Goal: Entertainment & Leisure: Consume media (video, audio)

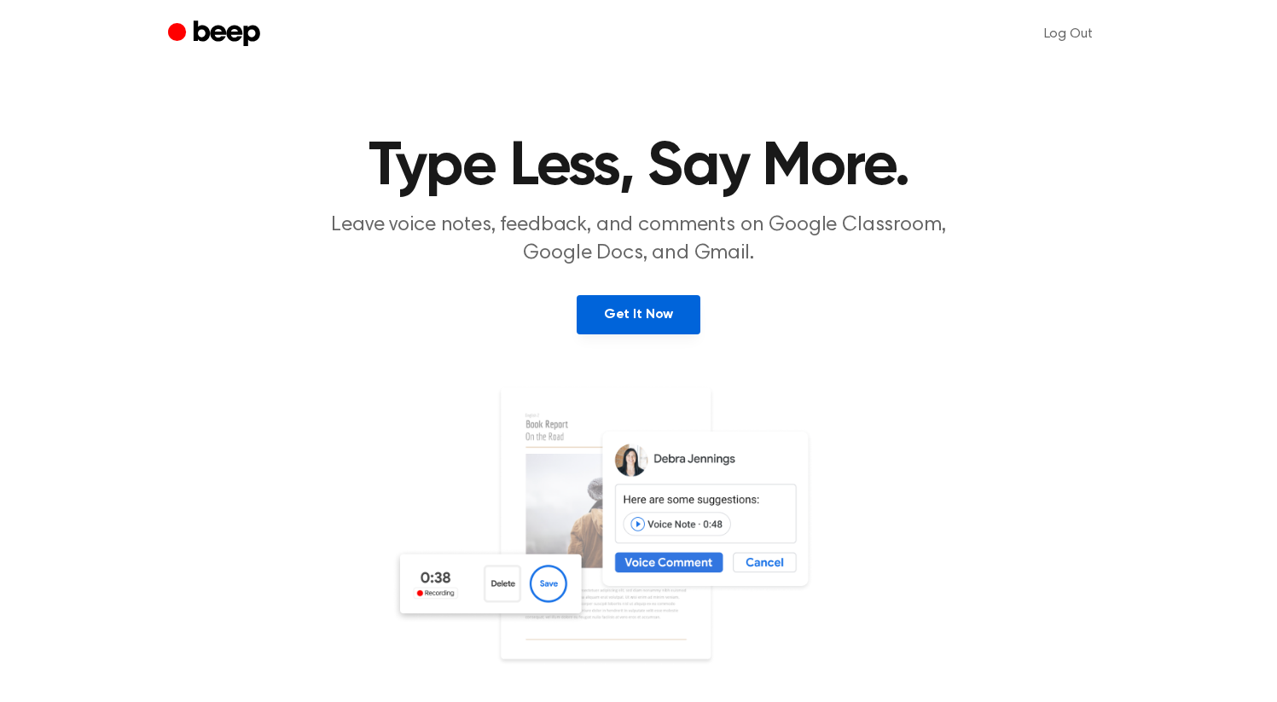
click at [638, 307] on link "Get It Now" at bounding box center [639, 314] width 124 height 39
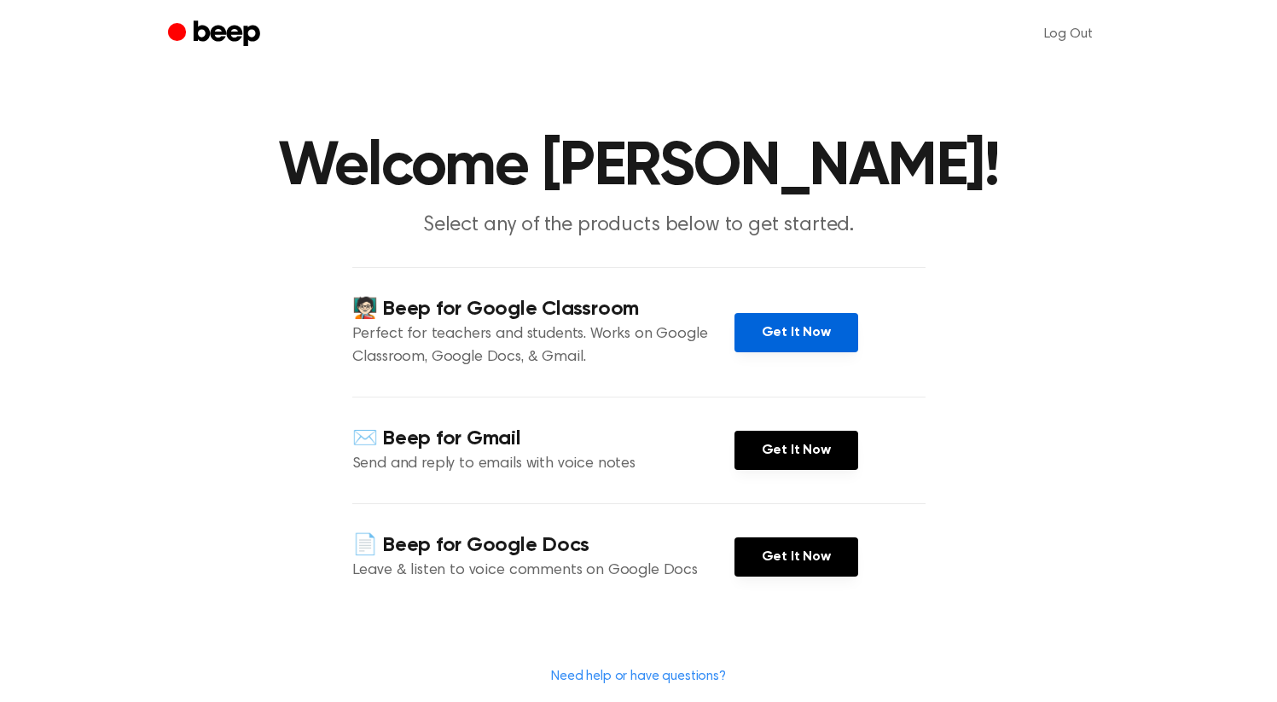
click at [805, 335] on link "Get It Now" at bounding box center [796, 332] width 124 height 39
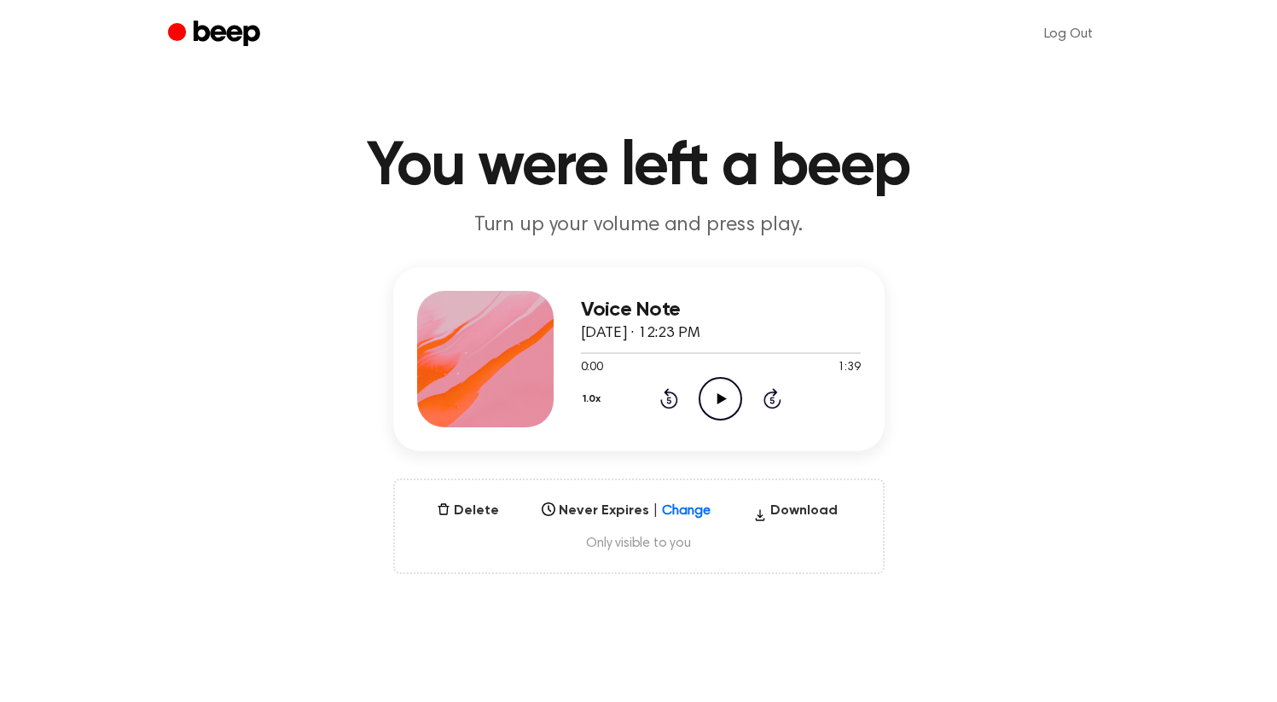
click at [727, 404] on icon "Play Audio" at bounding box center [719, 398] width 43 height 43
click at [760, 509] on icon "button" at bounding box center [759, 514] width 9 height 11
click at [977, 25] on ul "Log Out" at bounding box center [694, 34] width 832 height 41
click at [937, 147] on h1 "You were left a beep" at bounding box center [638, 166] width 873 height 61
click at [718, 390] on icon "Play Audio" at bounding box center [719, 398] width 43 height 43
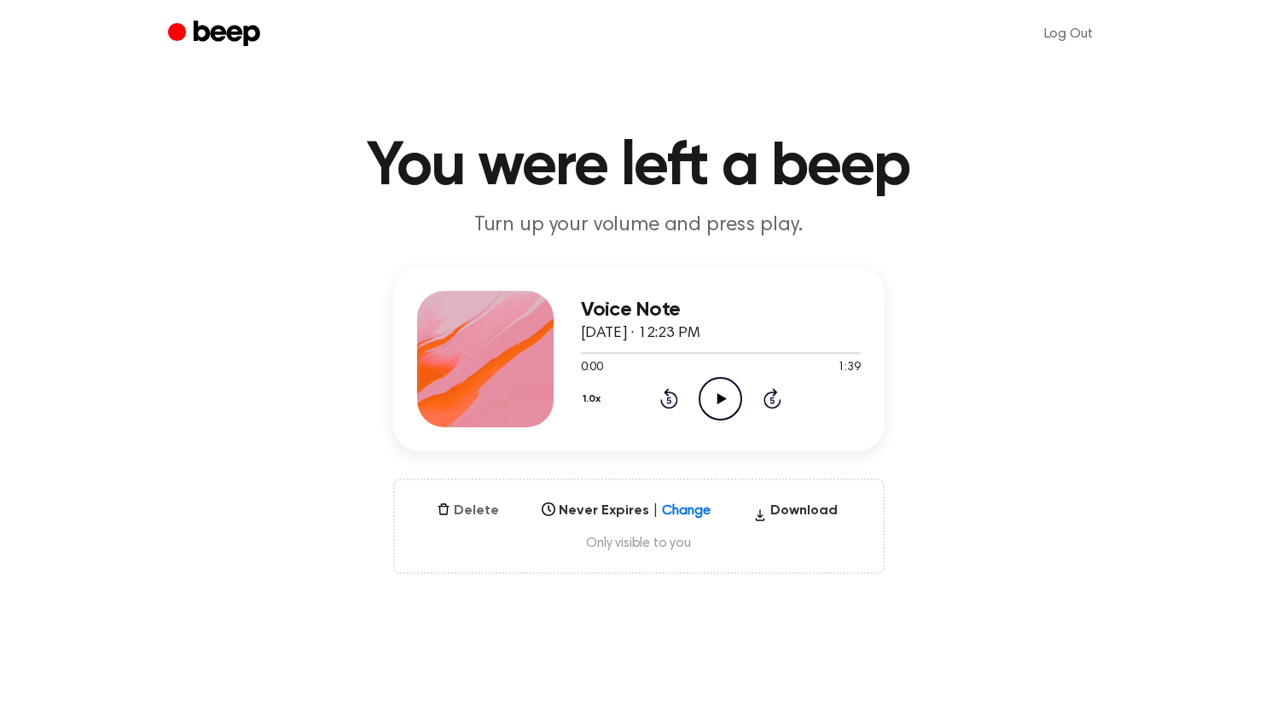
click at [453, 513] on button "Delete" at bounding box center [468, 511] width 76 height 20
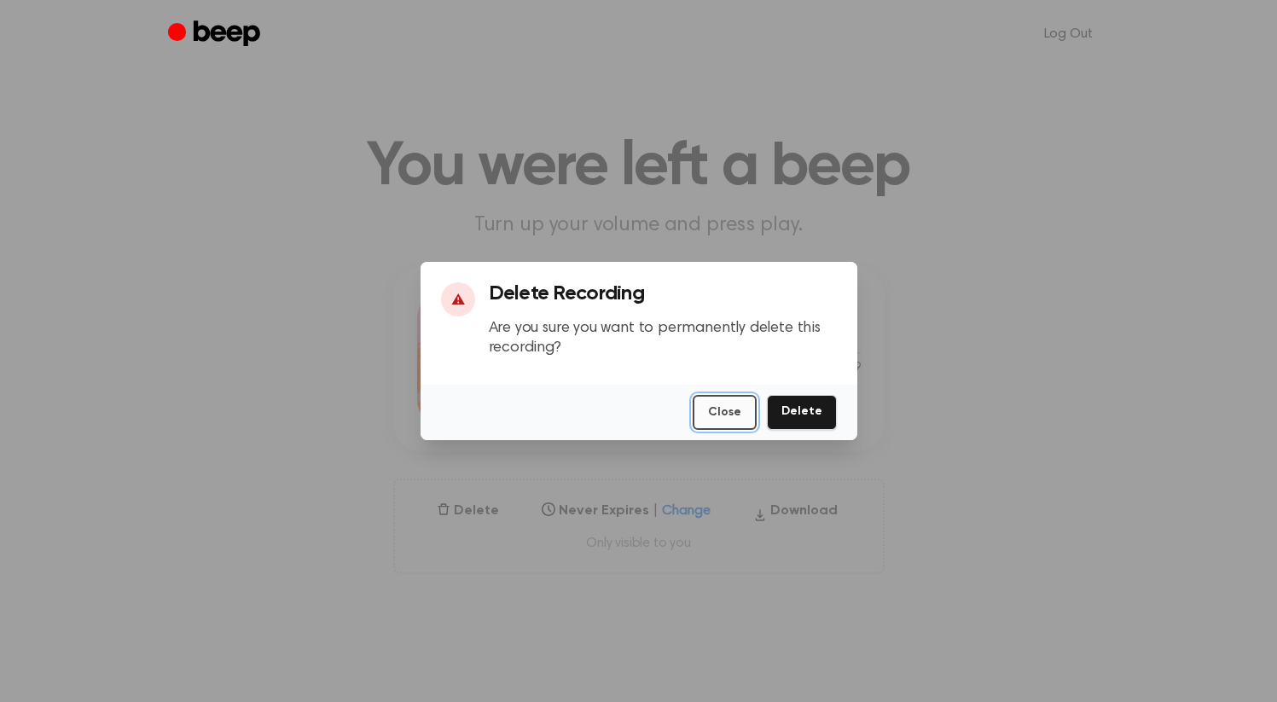
click at [737, 417] on button "Close" at bounding box center [725, 412] width 64 height 35
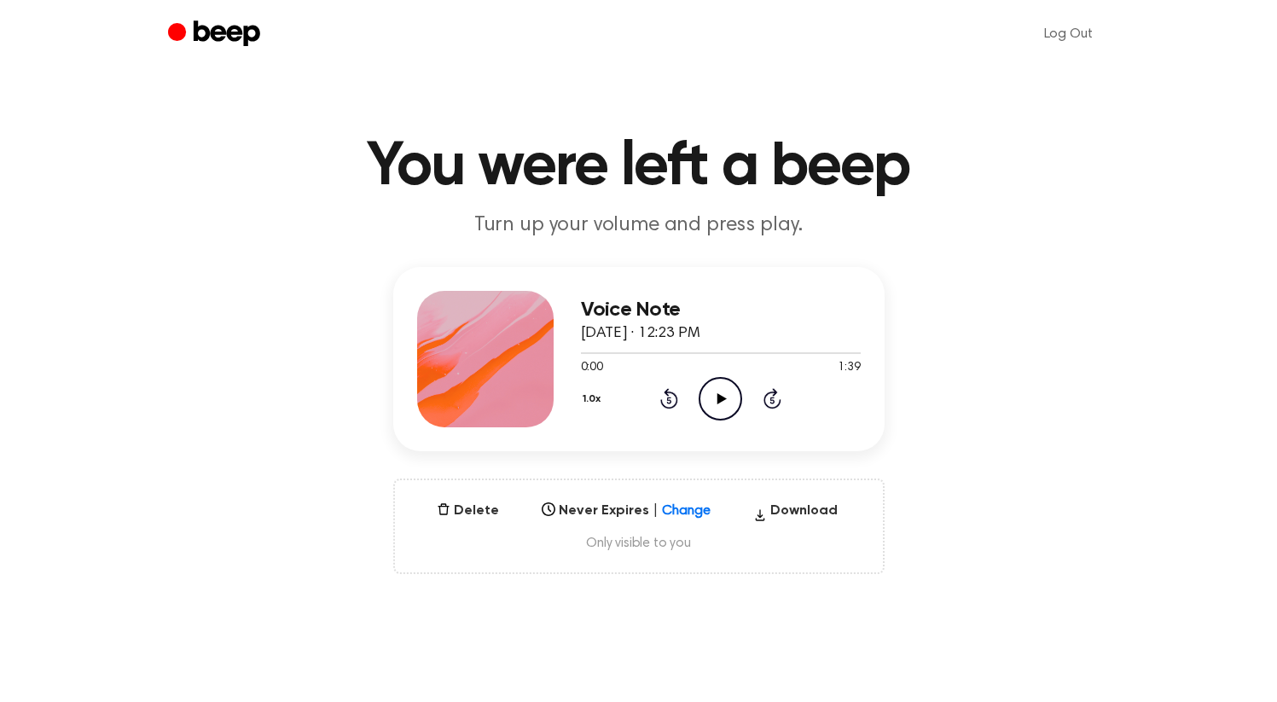
click at [671, 304] on h3 "Voice Note" at bounding box center [721, 309] width 280 height 23
click at [352, 264] on main "You were left a beep Turn up your volume and press play. Voice Note [DATE] · 12…" at bounding box center [638, 547] width 1277 height 1094
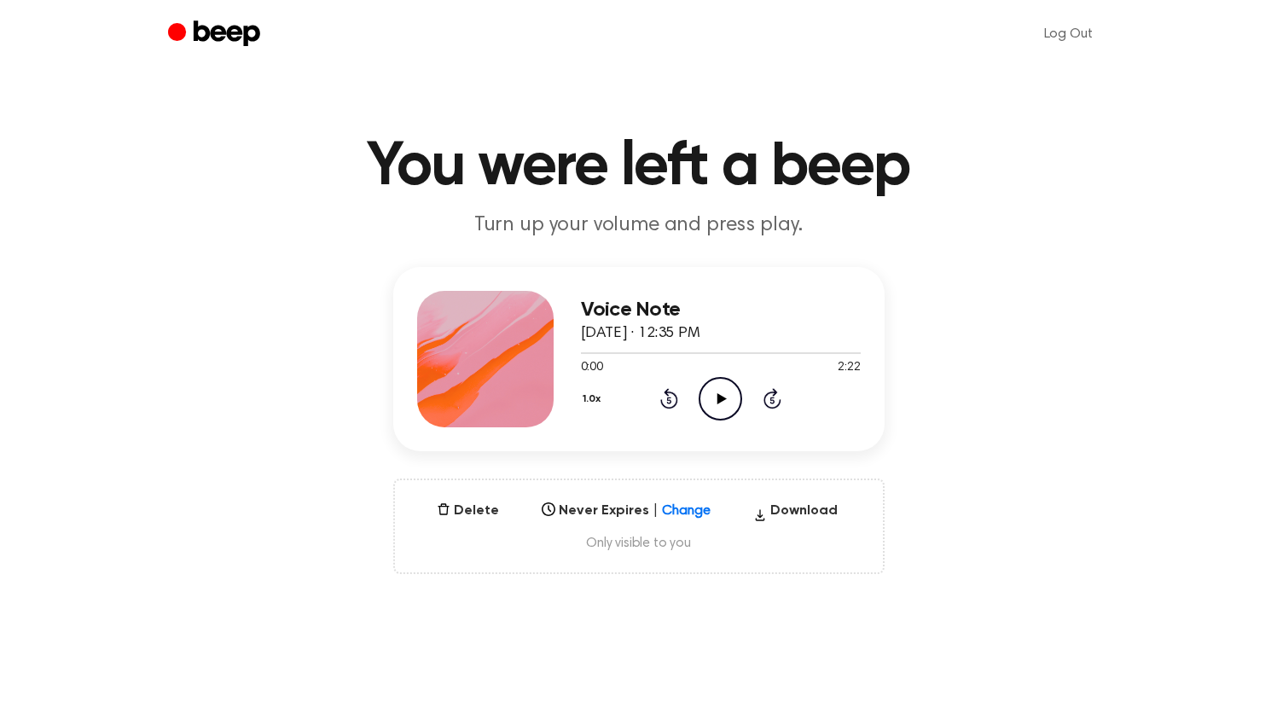
click at [723, 398] on icon at bounding box center [721, 398] width 9 height 11
click at [724, 396] on icon "Play Audio" at bounding box center [719, 398] width 43 height 43
click at [717, 391] on icon "Play Audio" at bounding box center [719, 398] width 43 height 43
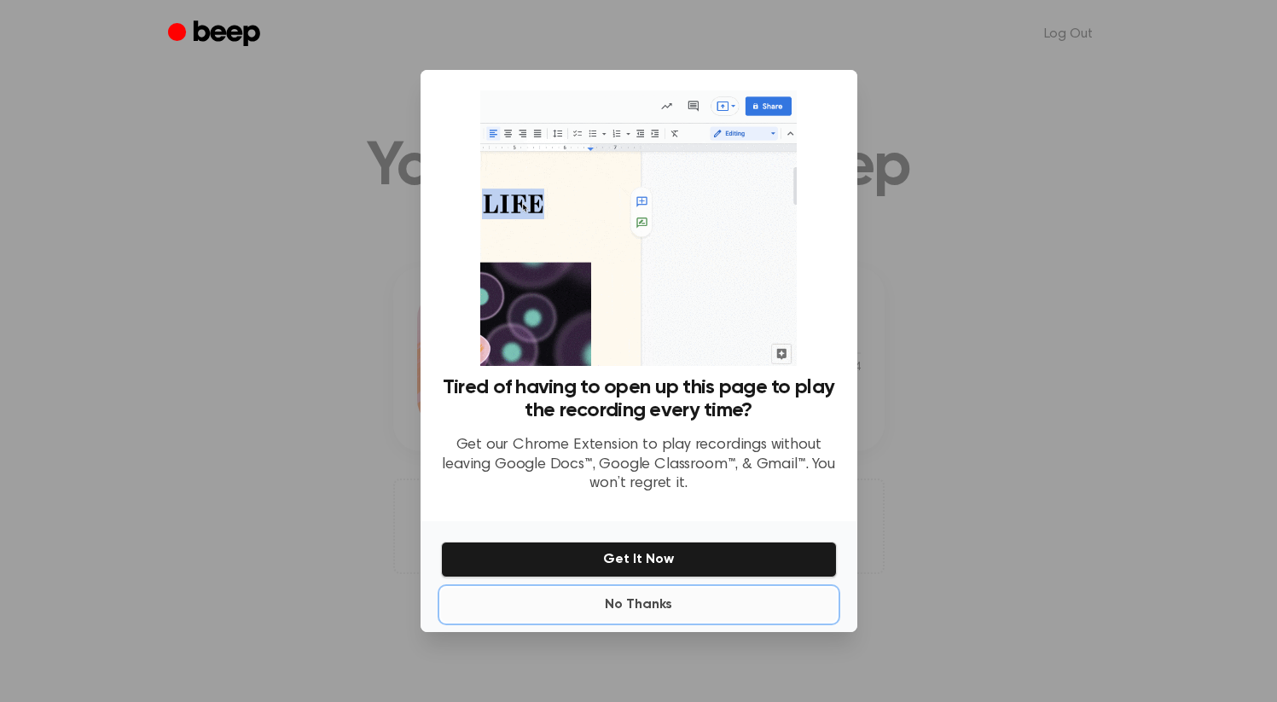
click at [637, 603] on button "No Thanks" at bounding box center [639, 605] width 396 height 34
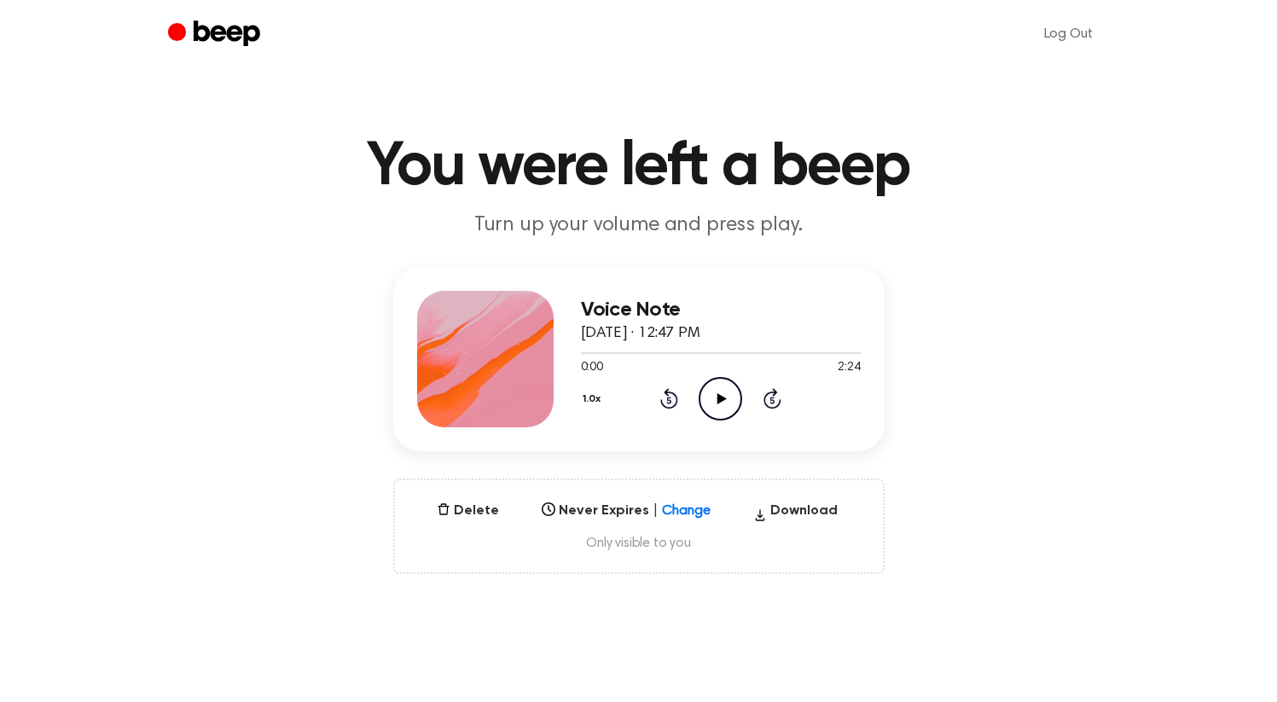
click at [720, 405] on icon "Play Audio" at bounding box center [719, 398] width 43 height 43
click at [702, 403] on icon "Play Audio" at bounding box center [719, 398] width 43 height 43
click at [721, 383] on icon "Play Audio" at bounding box center [719, 398] width 43 height 43
click at [726, 402] on icon "Play Audio" at bounding box center [719, 398] width 43 height 43
click at [723, 385] on icon "Play Audio" at bounding box center [719, 398] width 43 height 43
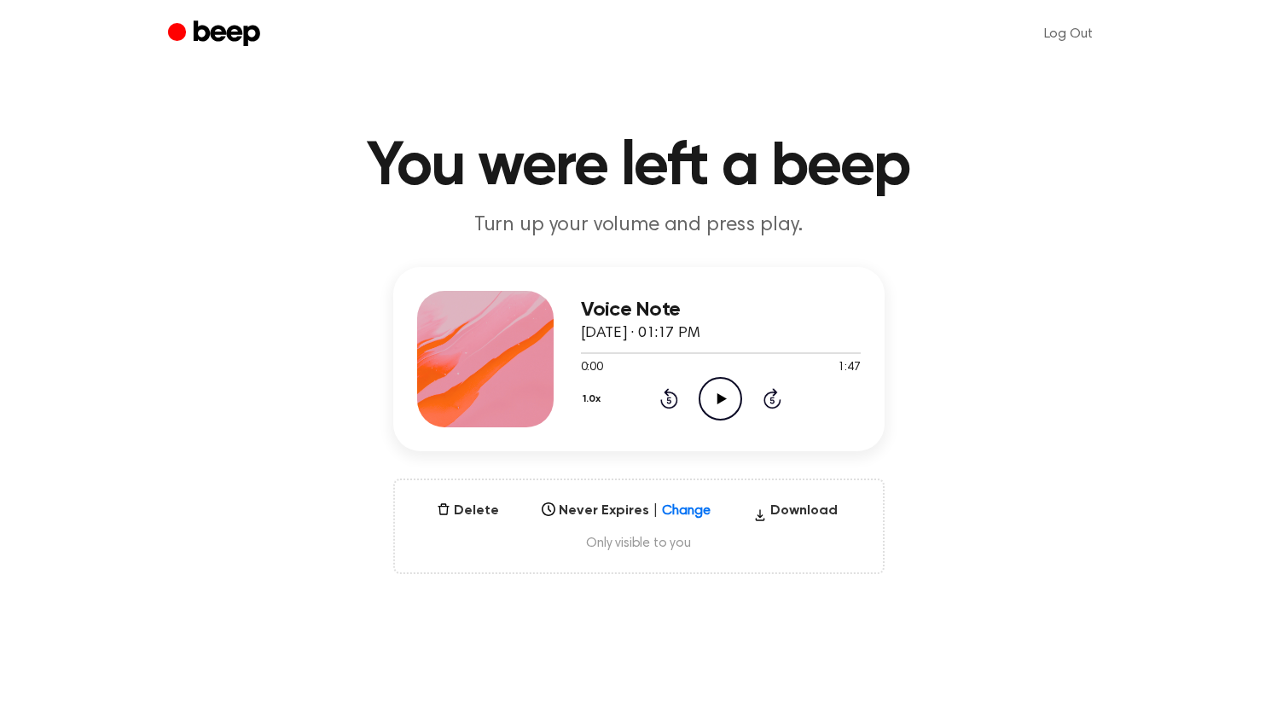
click at [716, 403] on icon "Play Audio" at bounding box center [719, 398] width 43 height 43
